Goal: Information Seeking & Learning: Learn about a topic

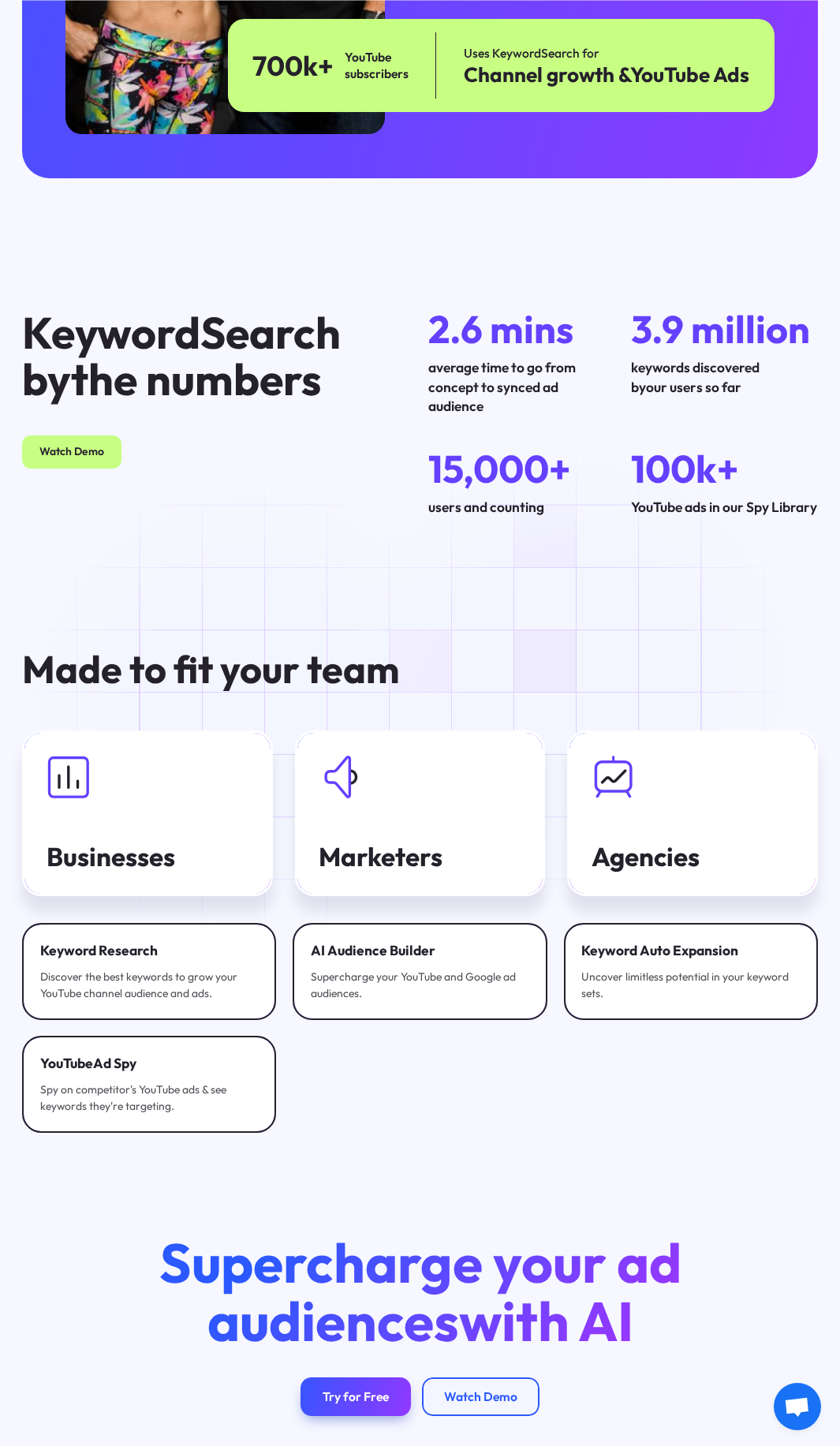
scroll to position [4080, 0]
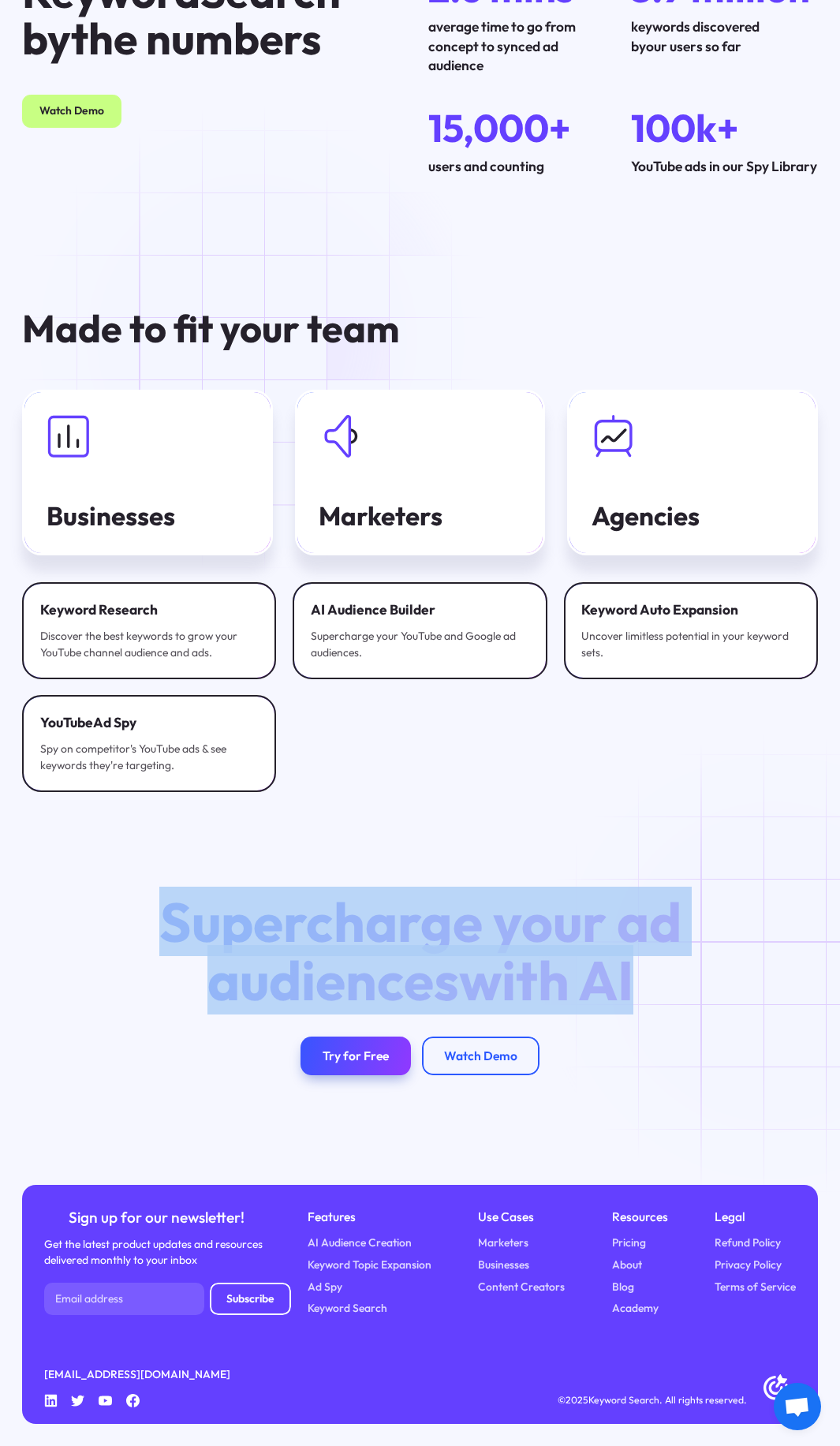
drag, startPoint x: 169, startPoint y: 897, endPoint x: 786, endPoint y: 989, distance: 623.8
click at [786, 989] on div "Supercharge your ad audiences with AI Try for Free Watch Demo" at bounding box center [420, 984] width 840 height 182
click at [574, 983] on span "with AI" at bounding box center [546, 979] width 174 height 69
click at [368, 1060] on div "Try for Free" at bounding box center [355, 1056] width 66 height 16
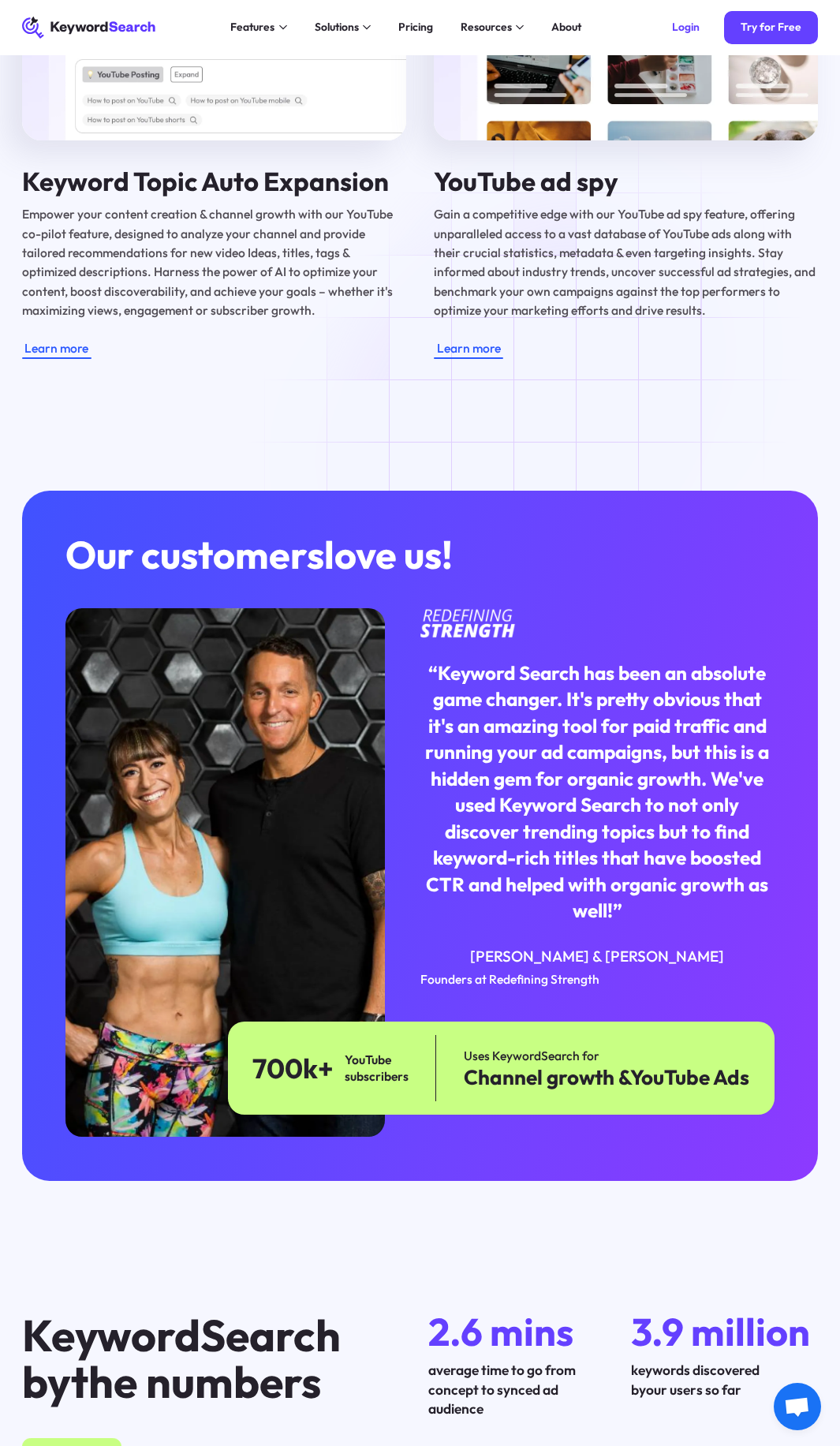
scroll to position [2367, 0]
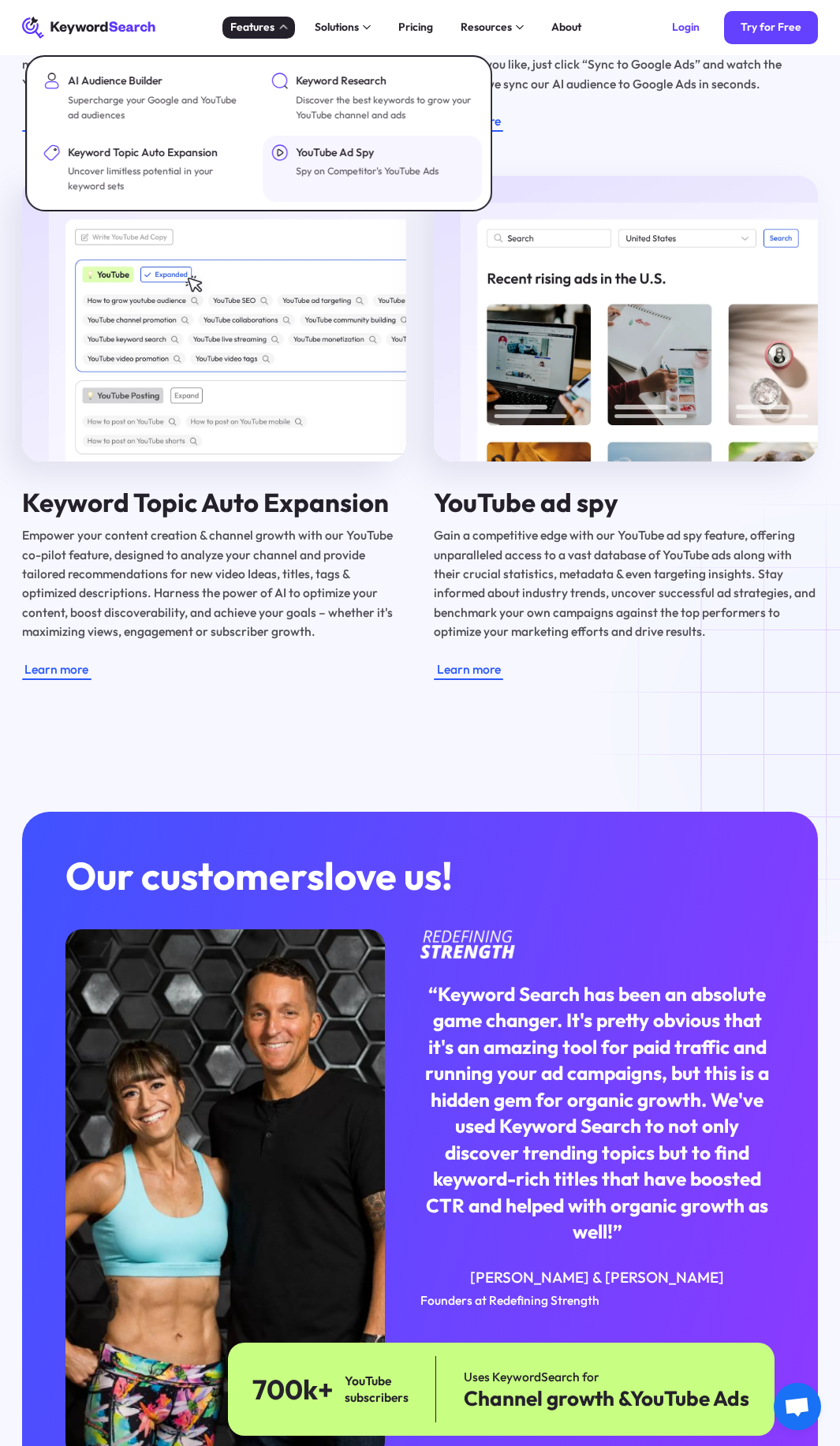
click at [344, 157] on div "YouTube Ad Spy" at bounding box center [367, 152] width 142 height 16
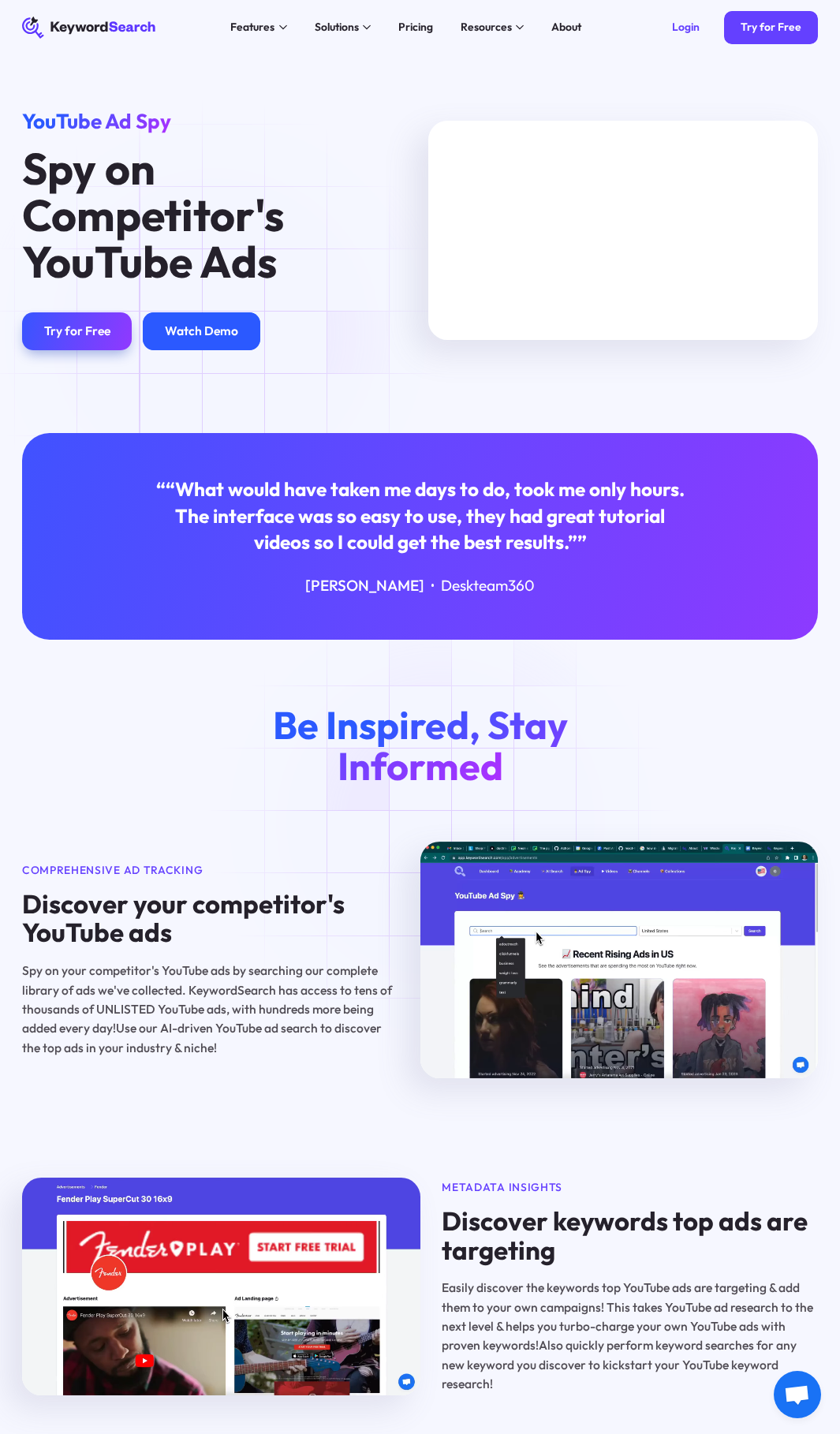
click at [218, 336] on div "Watch Demo" at bounding box center [201, 331] width 73 height 16
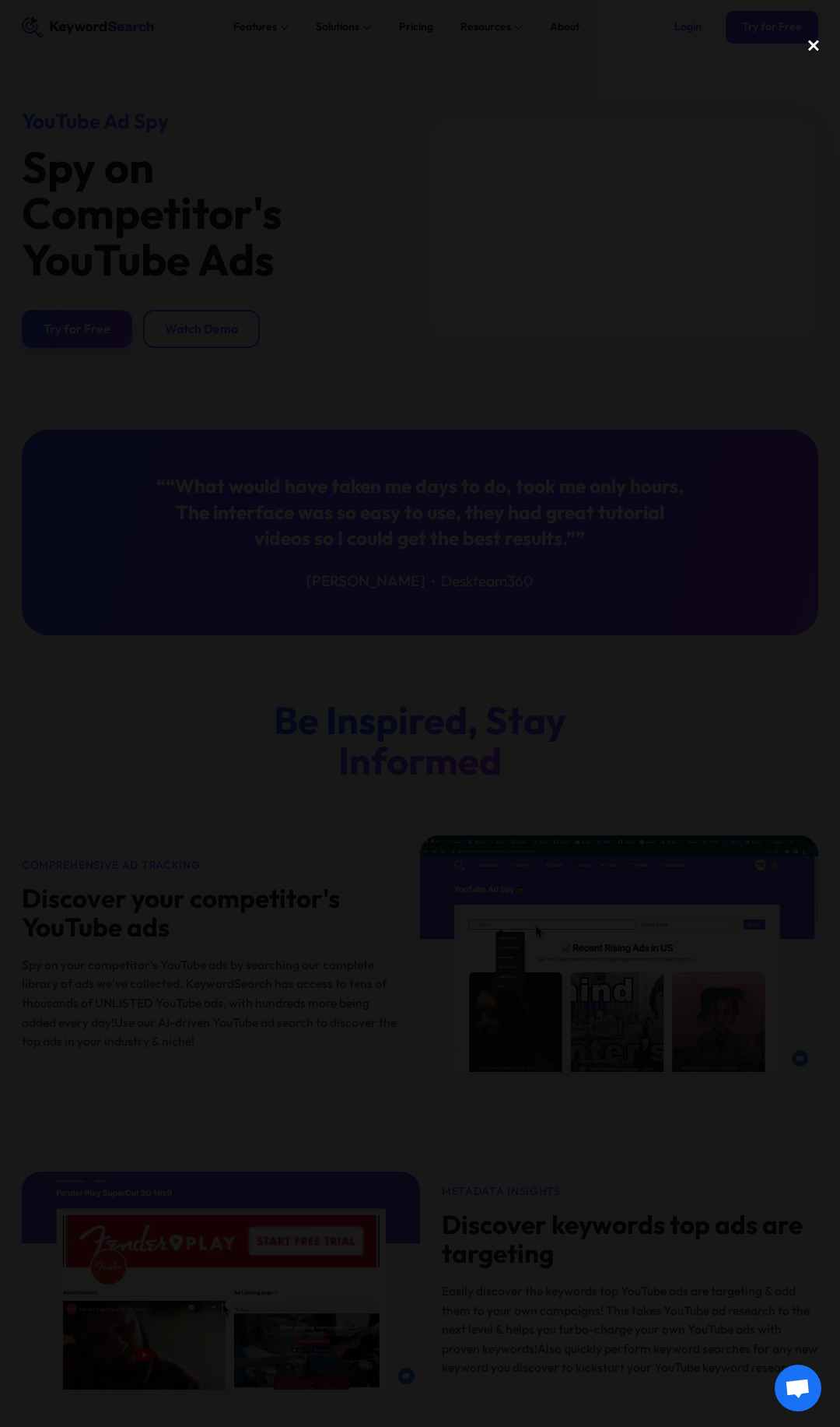
click at [819, 46] on div "close lightbox" at bounding box center [814, 46] width 53 height 34
